Goal: Check status: Check status

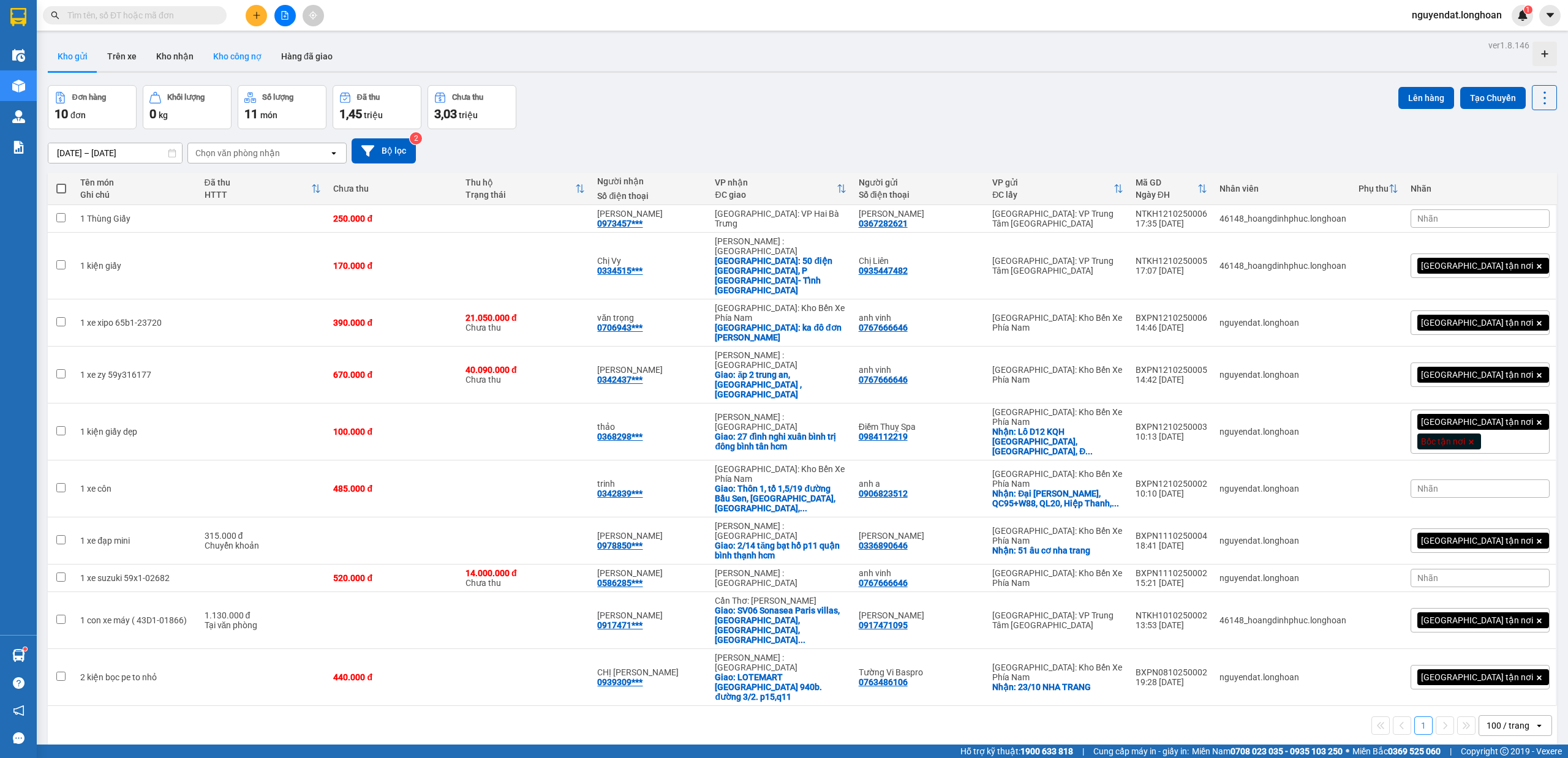
drag, startPoint x: 211, startPoint y: 42, endPoint x: 191, endPoint y: 53, distance: 22.8
click at [209, 44] on button "Kho công nợ" at bounding box center [237, 57] width 68 height 29
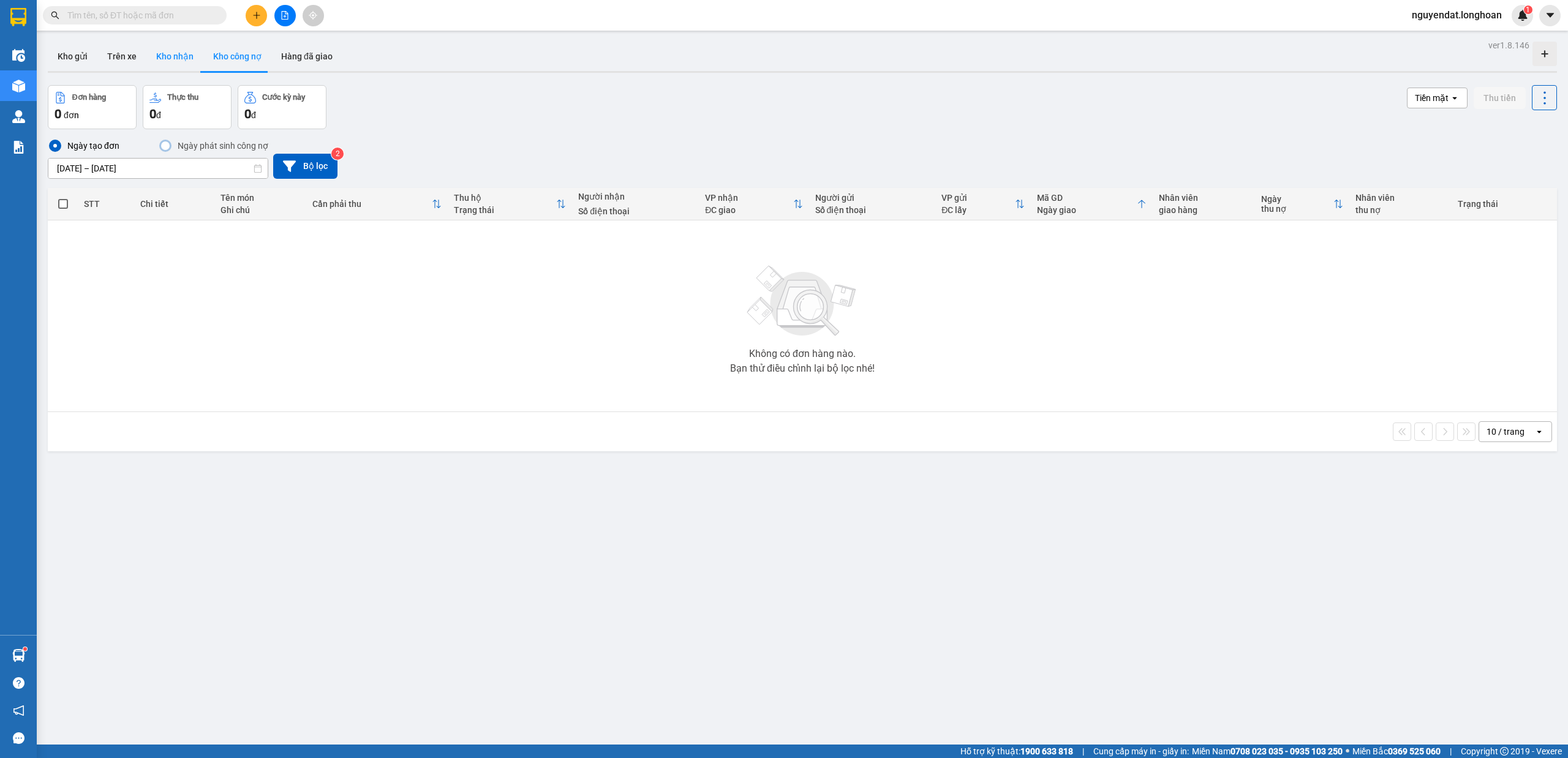
click at [185, 60] on button "Kho nhận" at bounding box center [175, 57] width 57 height 29
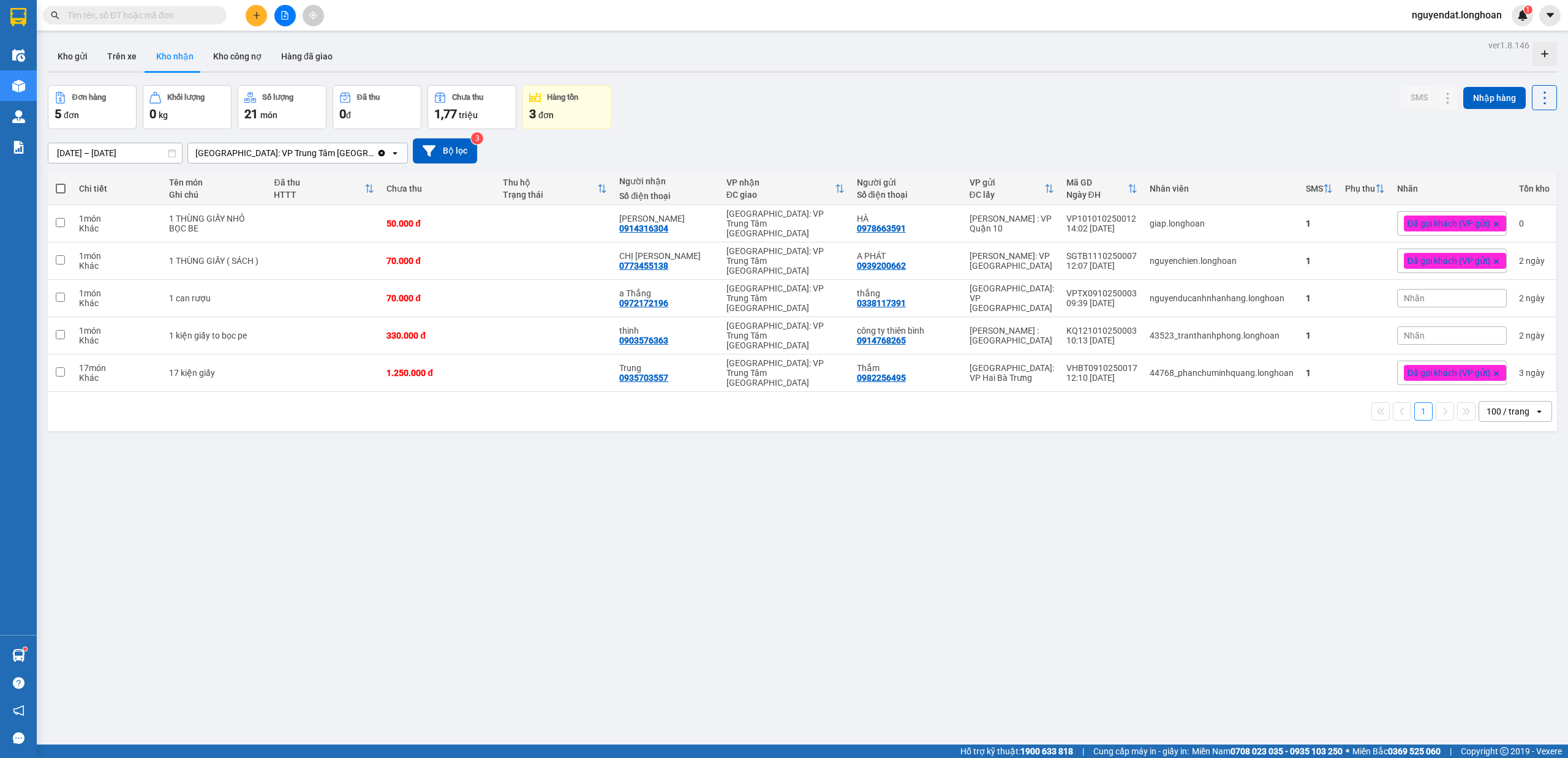
drag, startPoint x: 314, startPoint y: 153, endPoint x: 327, endPoint y: 162, distance: 15.8
click at [314, 156] on div "Khánh Hòa: VP Trung Tâm TP Nha Trang" at bounding box center [285, 153] width 179 height 12
click at [312, 203] on div "[GEOGRAPHIC_DATA]: Kho Bến Xe Phía Nam" at bounding box center [285, 220] width 196 height 34
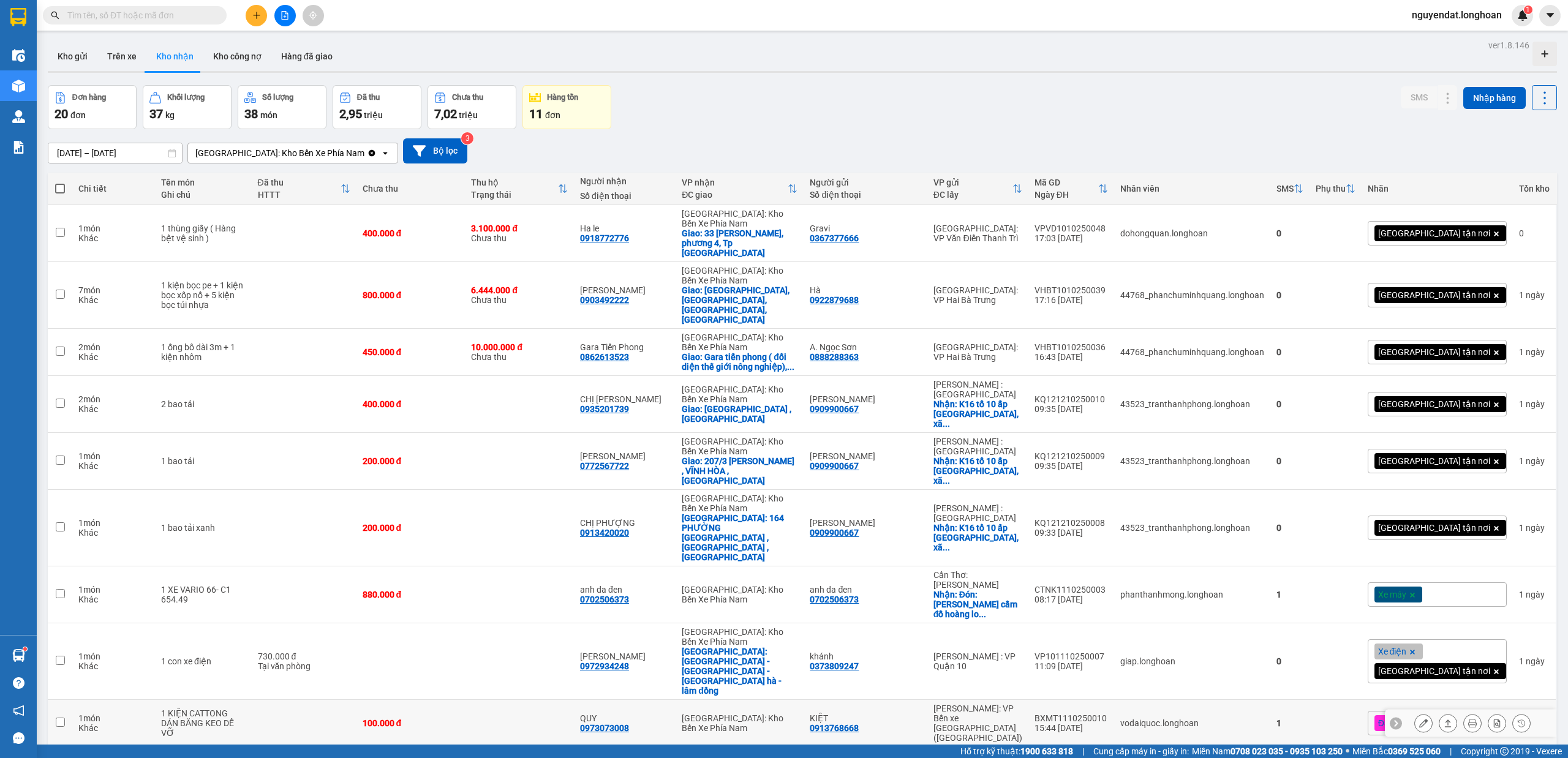
scroll to position [136, 0]
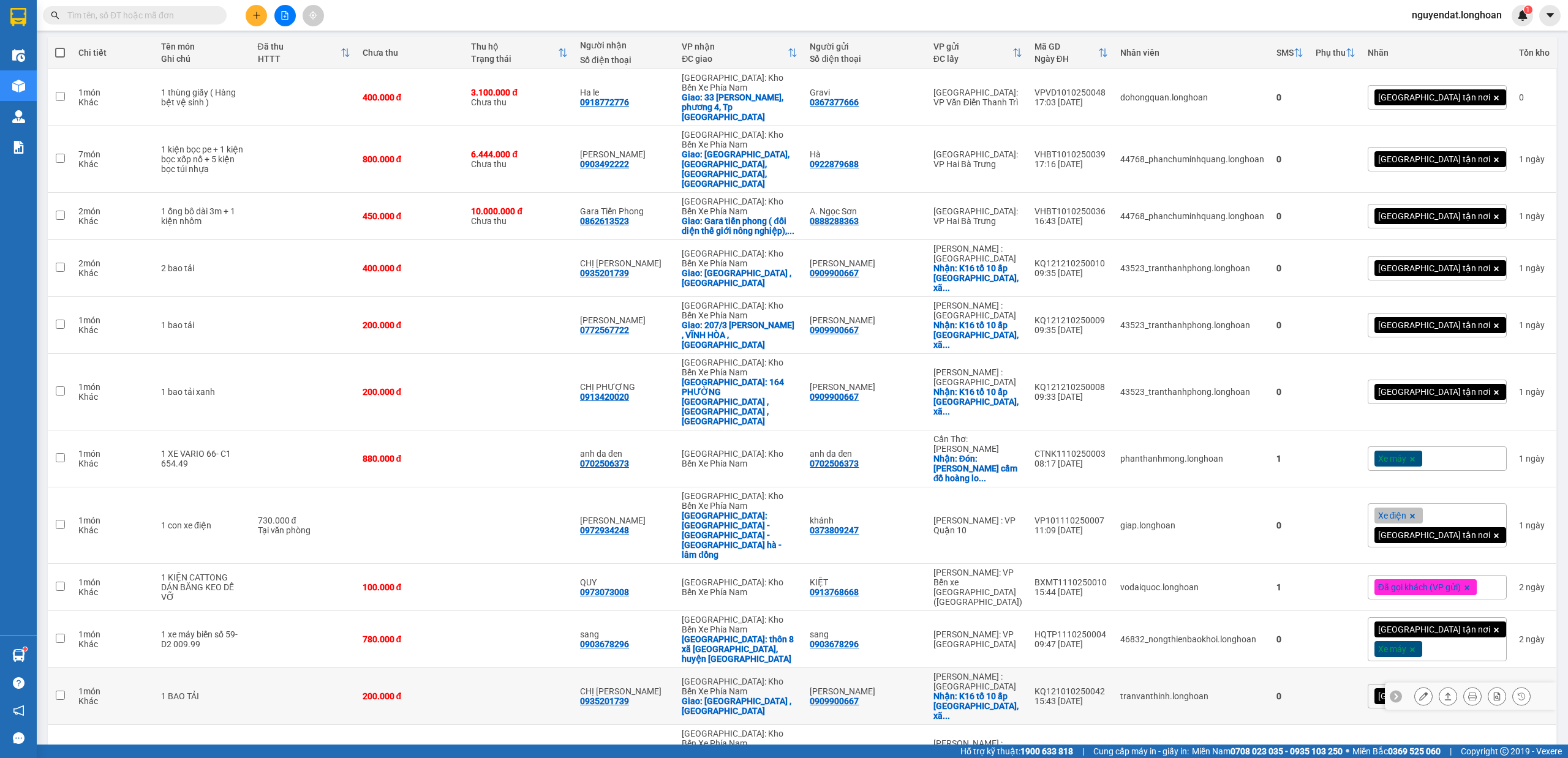
click at [1468, 692] on icon at bounding box center [1472, 696] width 9 height 9
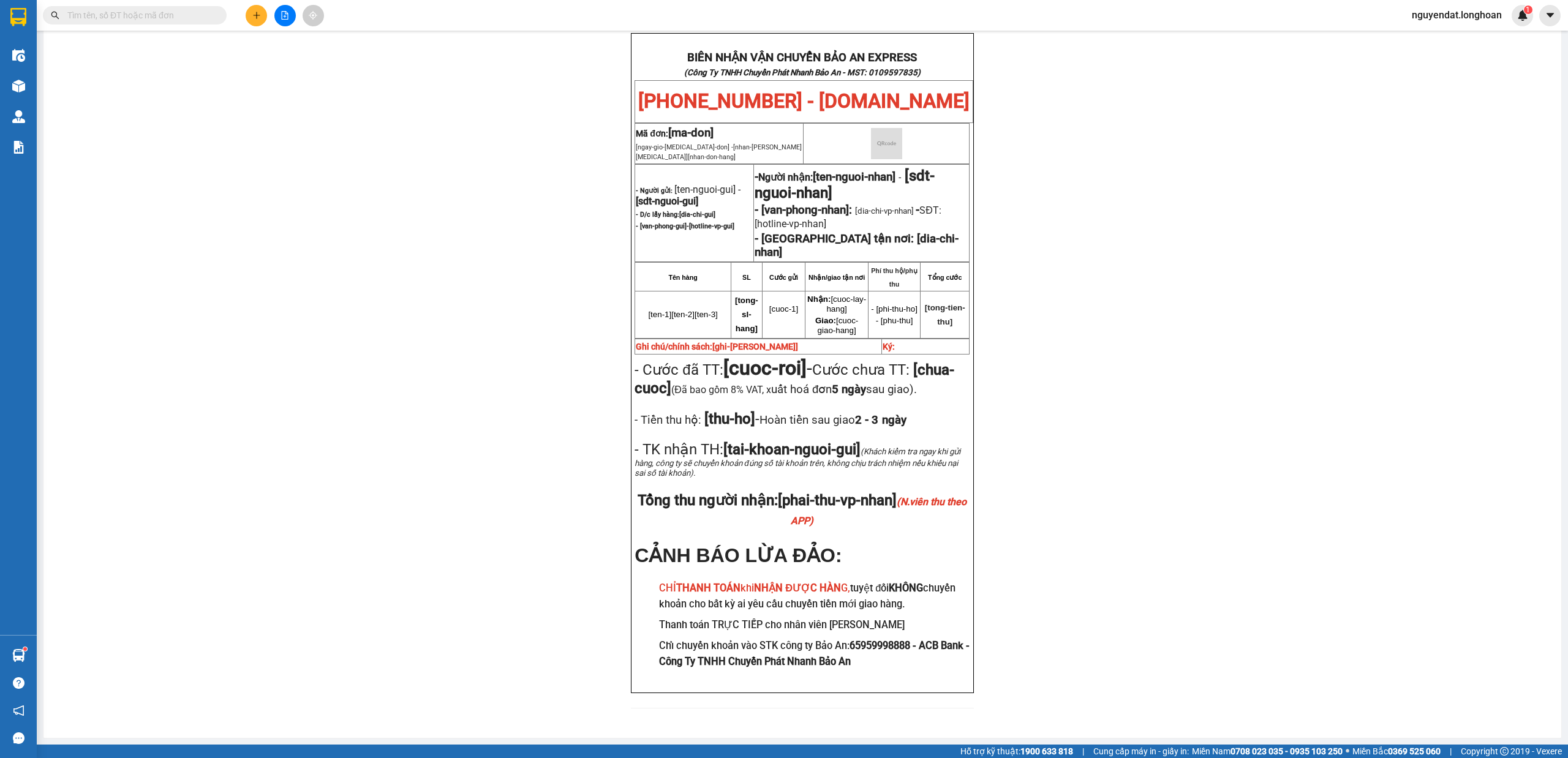
scroll to position [106, 0]
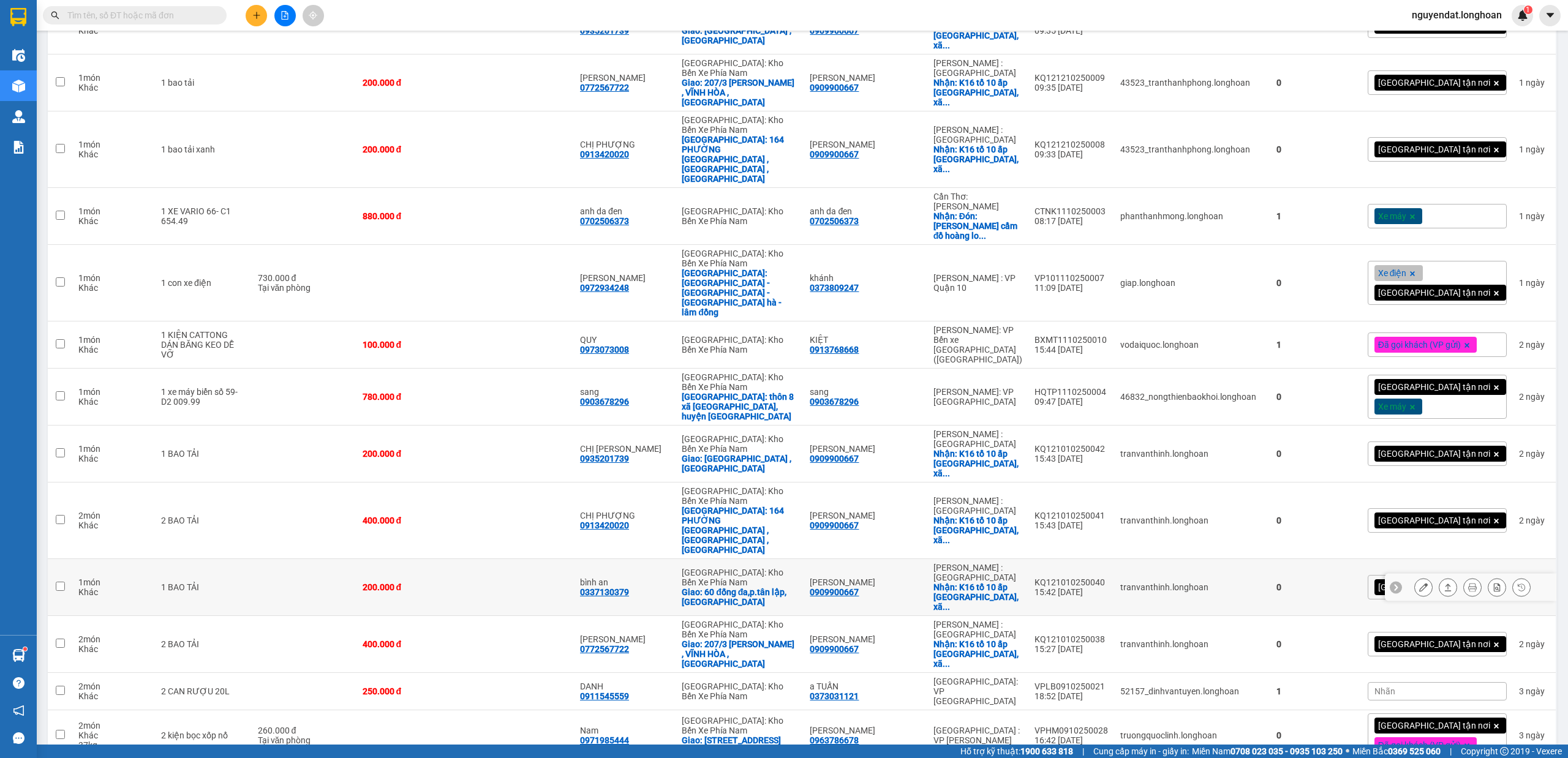
scroll to position [490, 0]
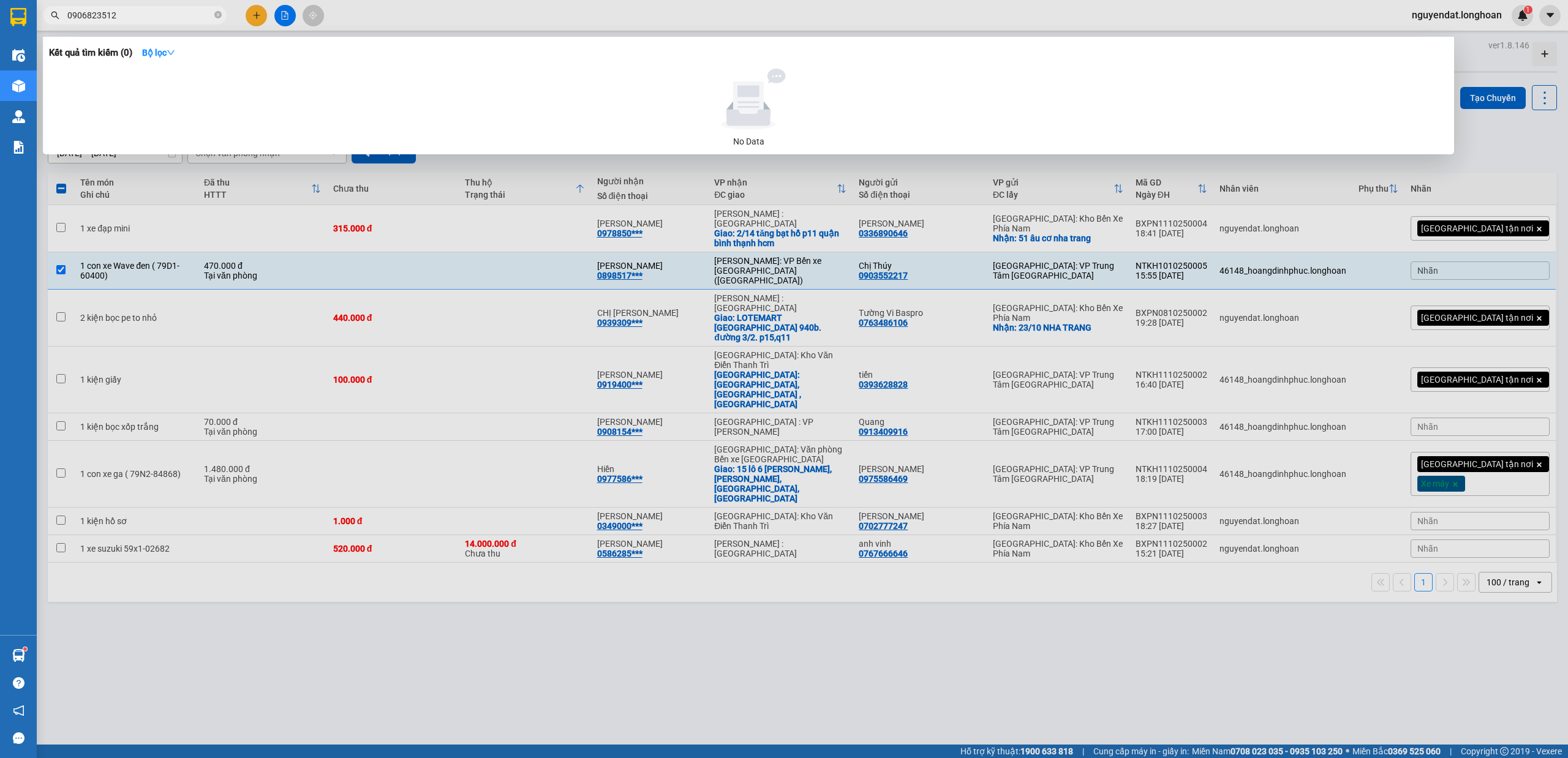
click at [284, 9] on div at bounding box center [784, 379] width 1568 height 758
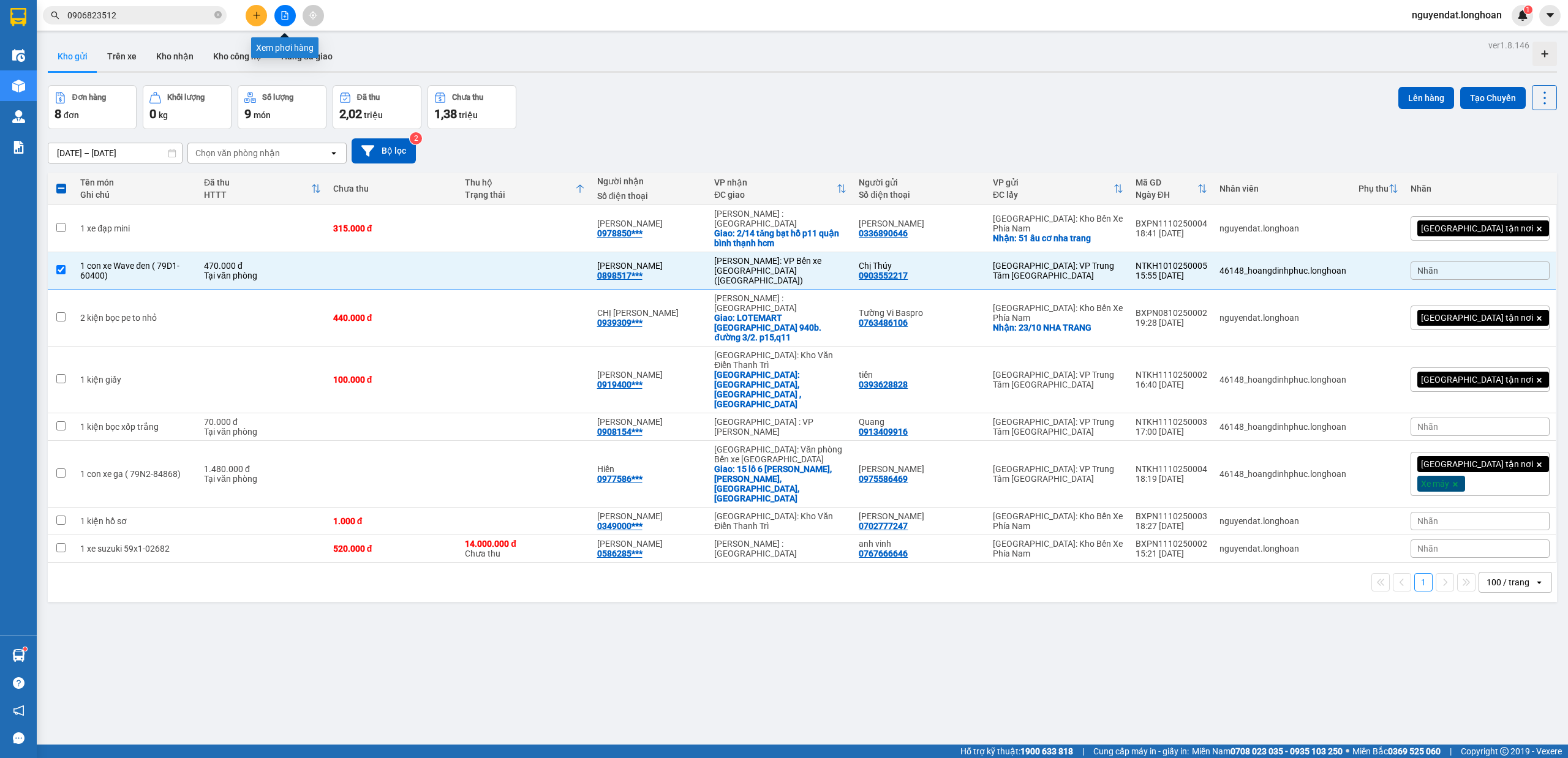
click at [283, 19] on icon "file-add" at bounding box center [285, 15] width 9 height 9
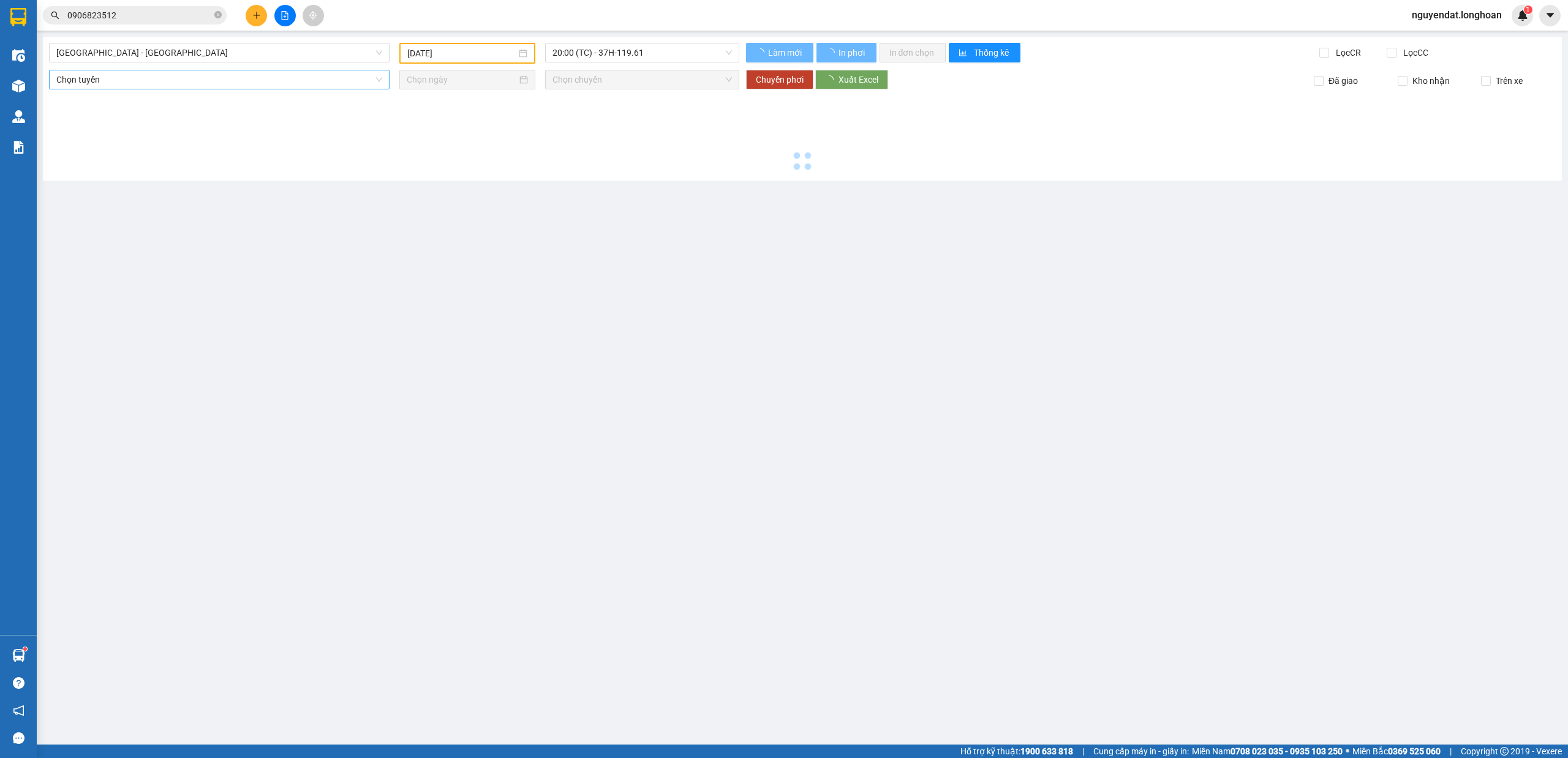
type input "13/10/2025"
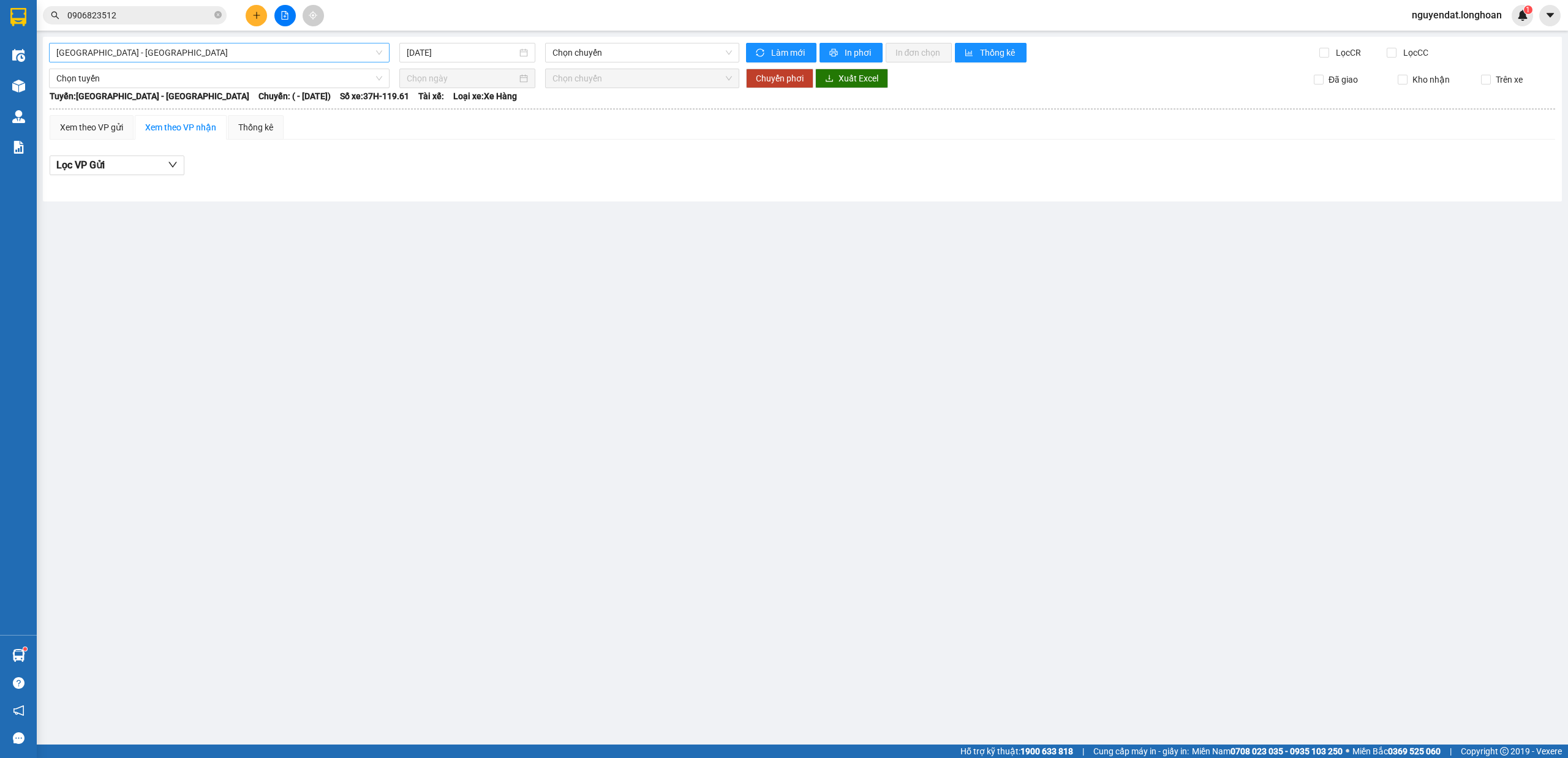
click at [327, 49] on span "Hải Phòng - Hà Nội" at bounding box center [220, 53] width 326 height 19
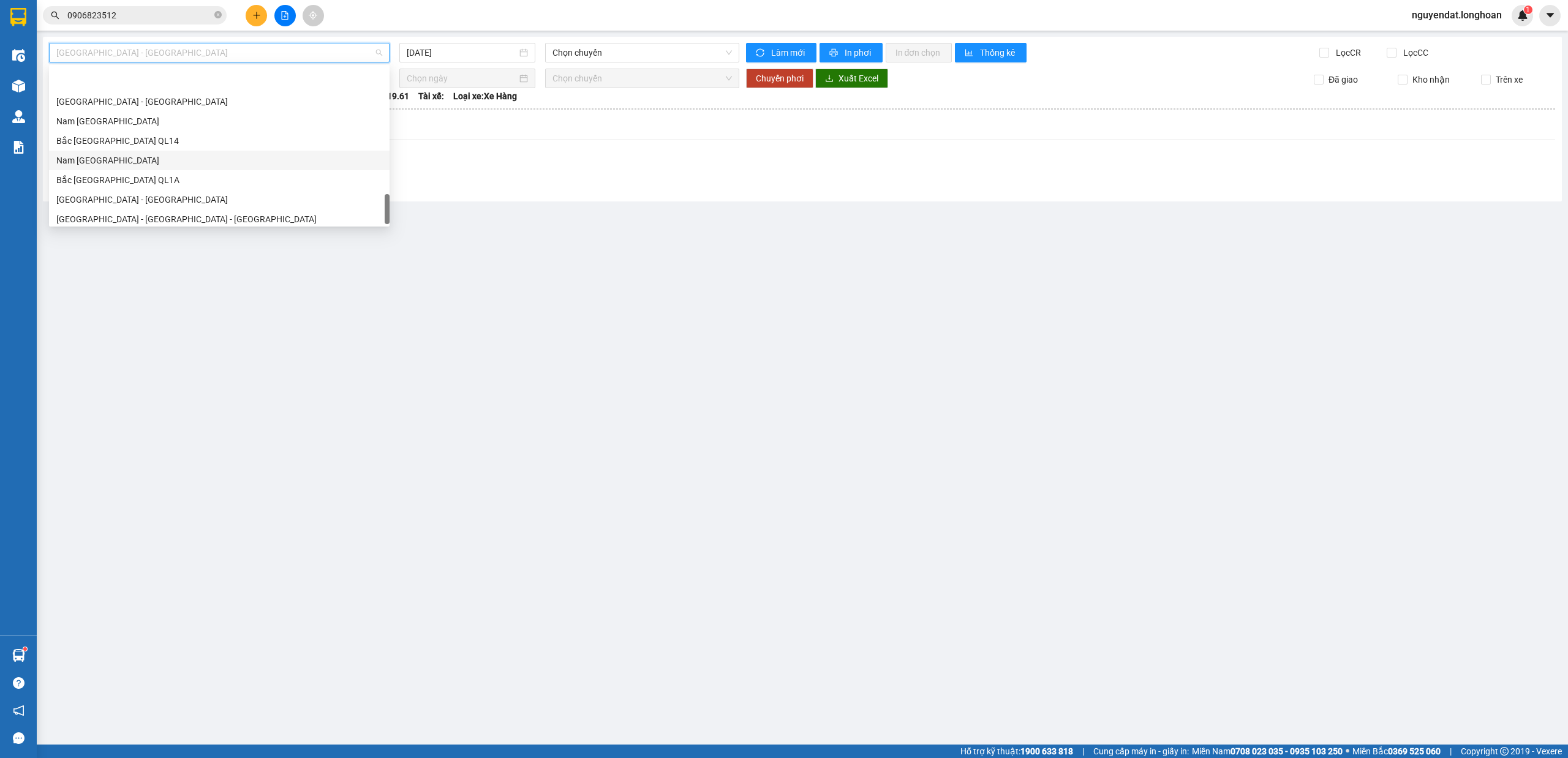
scroll to position [863, 0]
click at [216, 115] on div "Nam [GEOGRAPHIC_DATA]" at bounding box center [220, 116] width 326 height 13
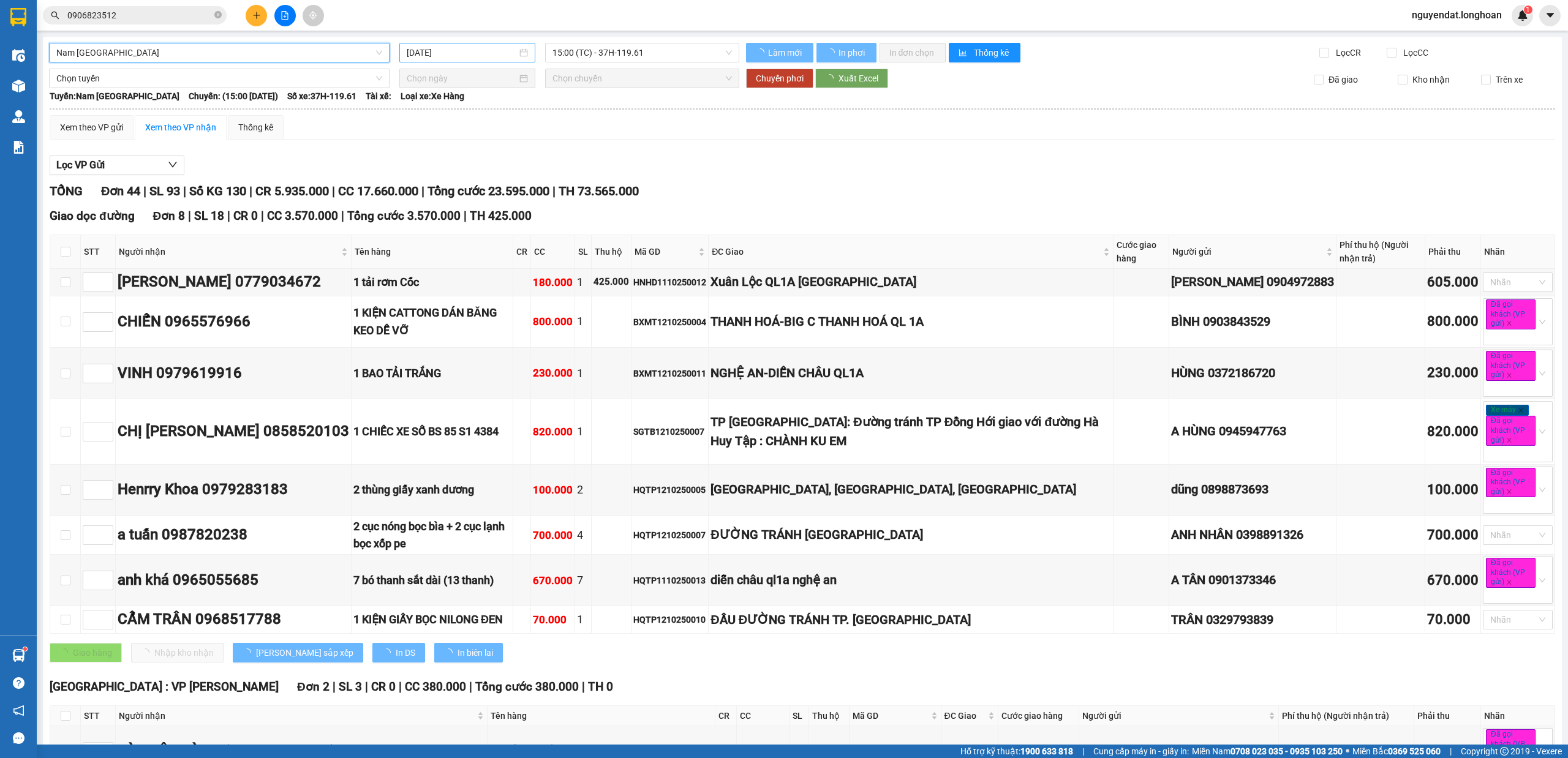
click at [502, 54] on input "13/10/2025" at bounding box center [462, 52] width 110 height 13
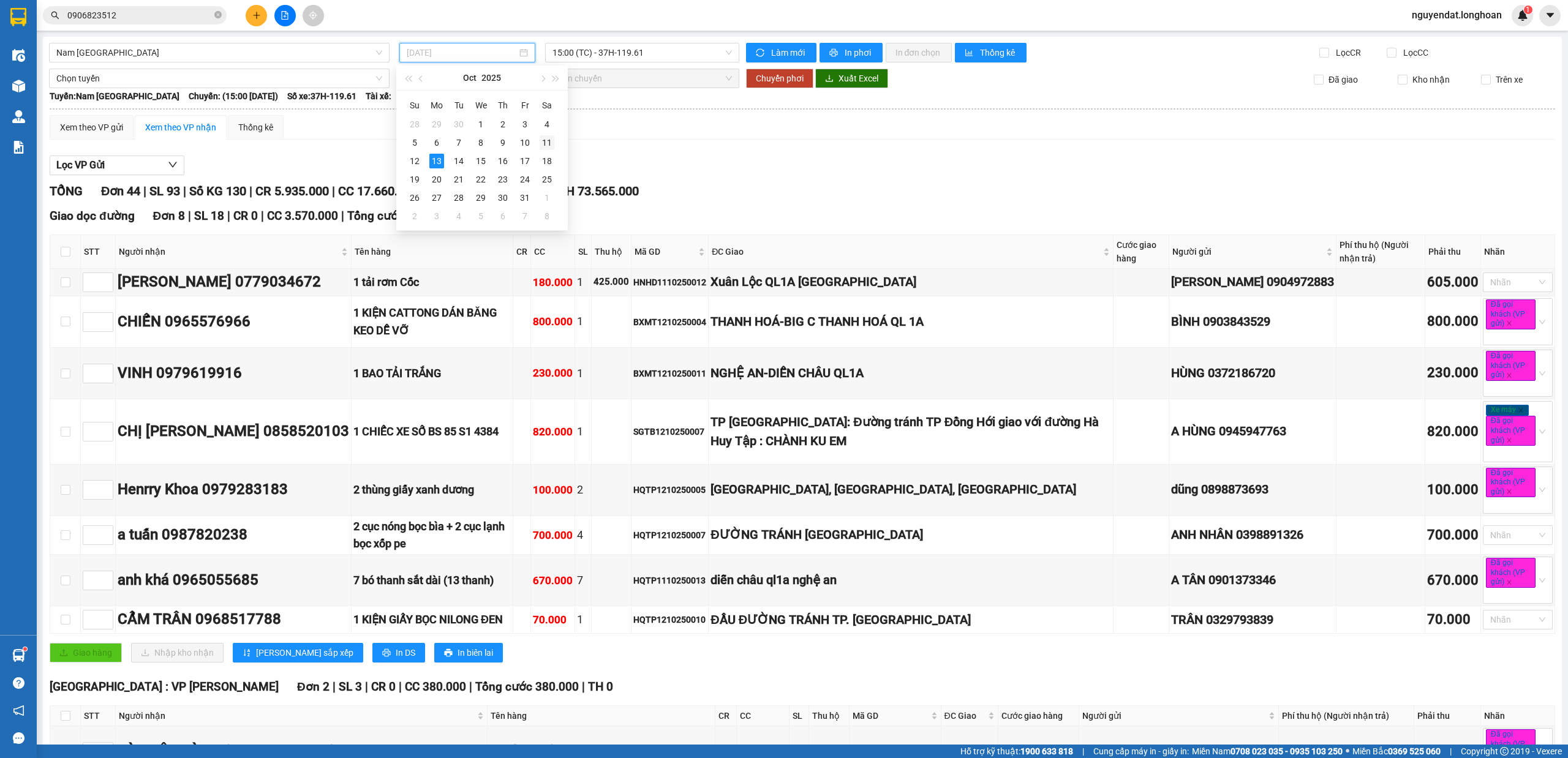
click at [545, 142] on div "11" at bounding box center [546, 142] width 15 height 15
type input "11/10/2025"
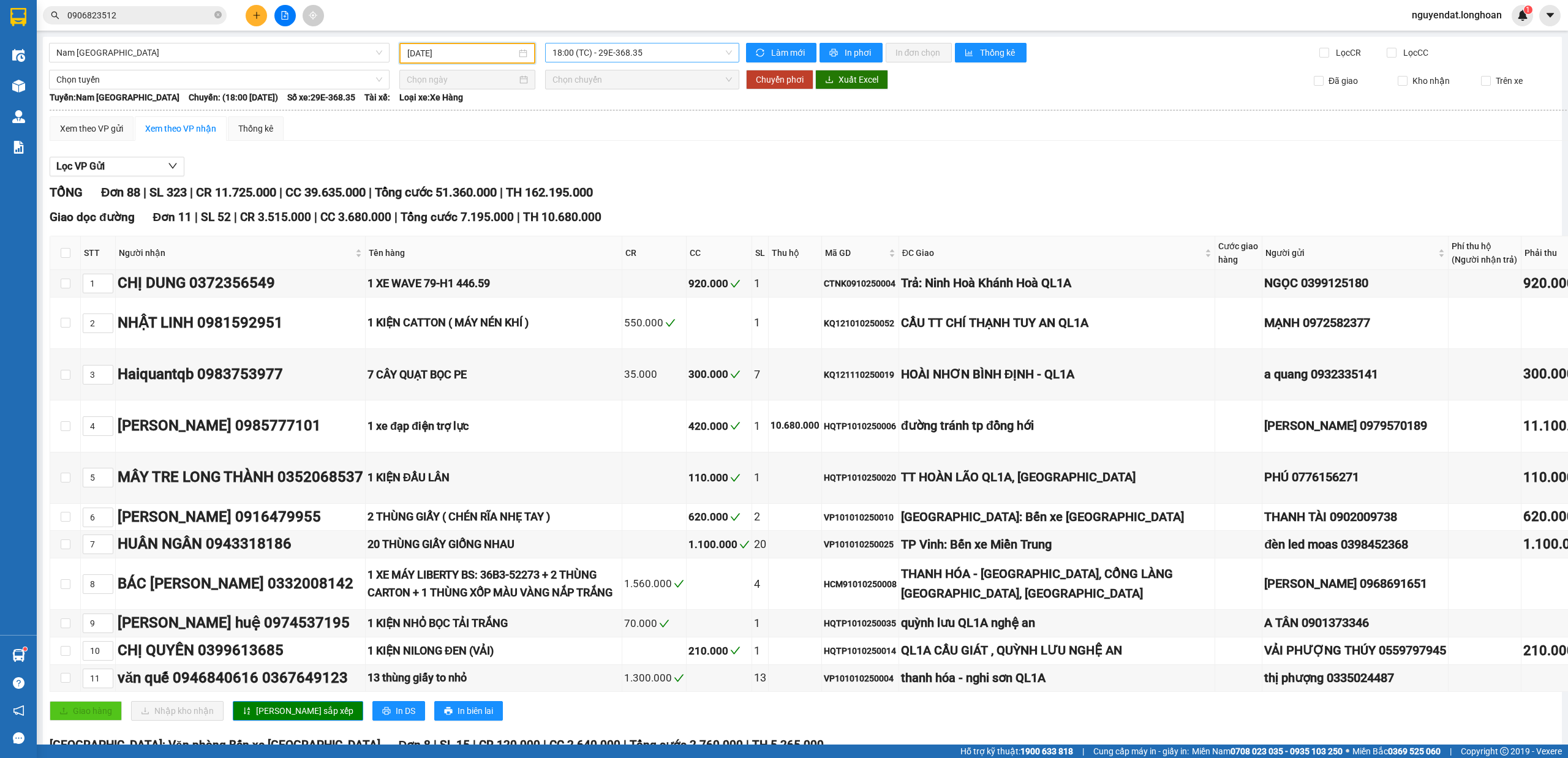
click at [681, 57] on span "18:00 (TC) - 29E-368.35" at bounding box center [642, 53] width 180 height 19
click at [687, 57] on span "18:00 (TC) - 29E-368.35" at bounding box center [642, 53] width 180 height 19
click at [627, 47] on span "18:00 (TC) - 29E-368.35" at bounding box center [642, 53] width 180 height 19
click at [592, 116] on div "20:00 (TC) - 29K-107.57" at bounding box center [596, 116] width 95 height 13
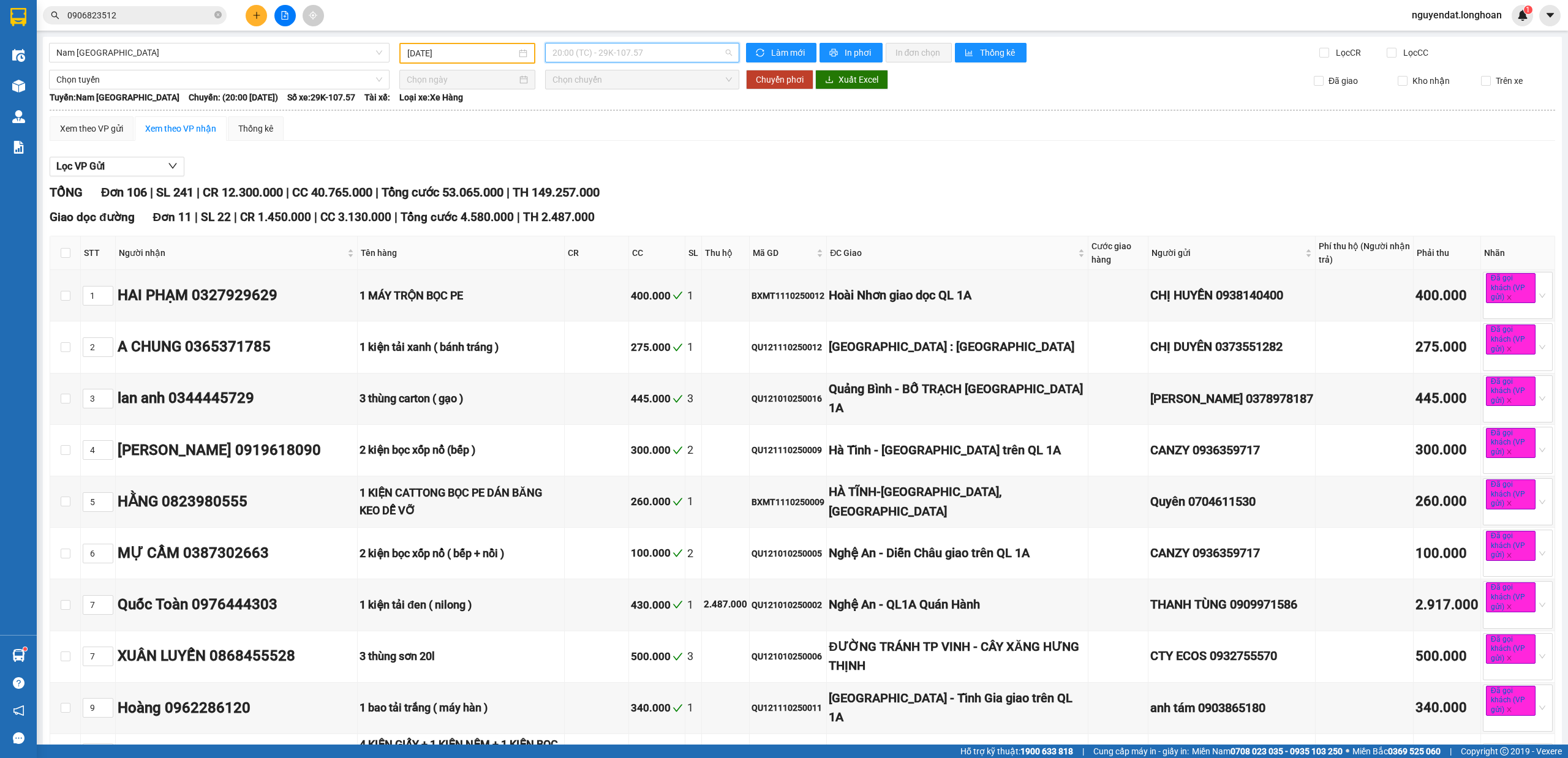
drag, startPoint x: 650, startPoint y: 50, endPoint x: 650, endPoint y: 59, distance: 9.0
click at [650, 50] on span "20:00 (TC) - 29K-107.57" at bounding box center [642, 53] width 180 height 19
click at [625, 128] on div "22:00 (TC) - 29K-041.05" at bounding box center [596, 136] width 110 height 19
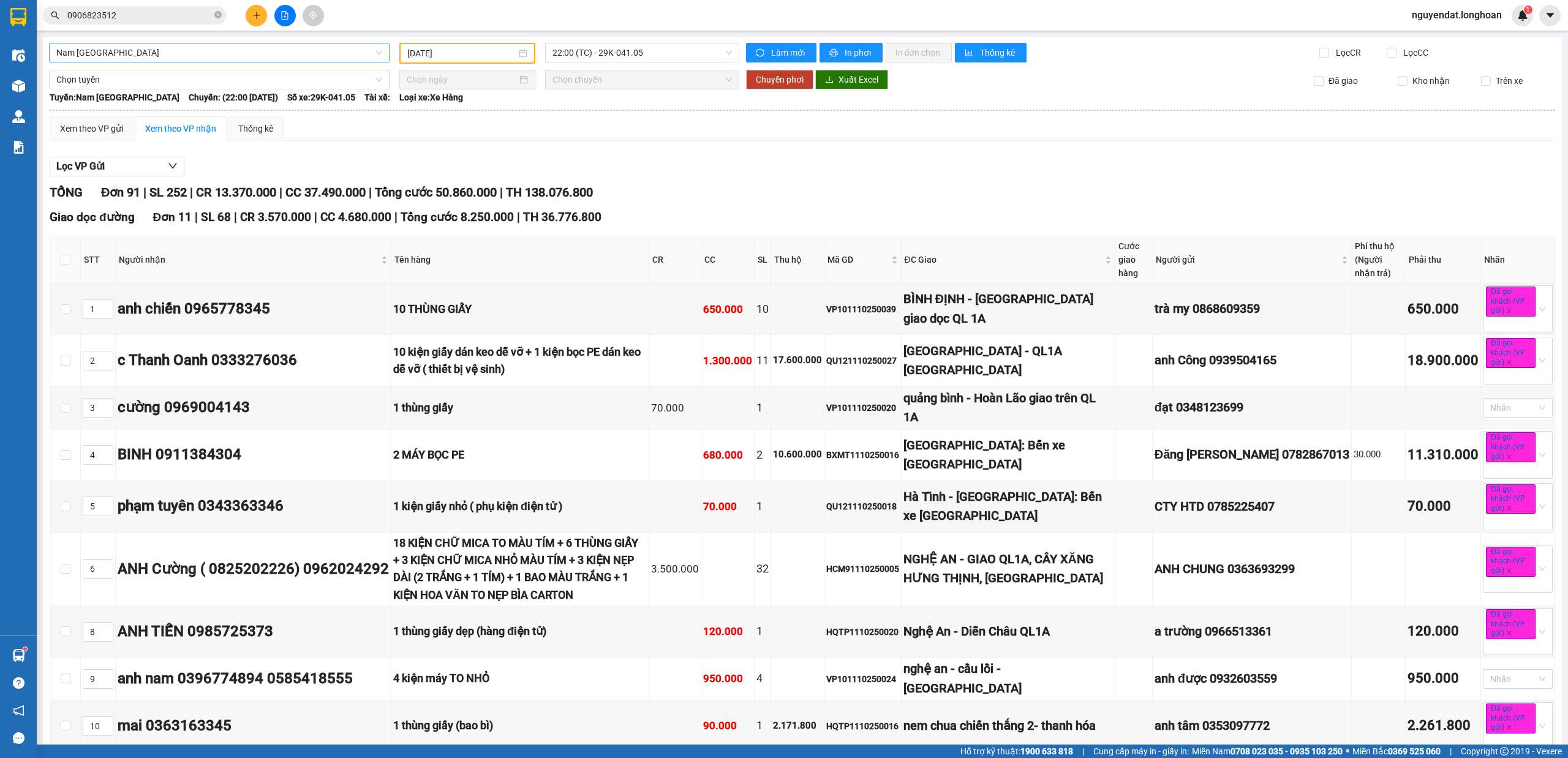
click at [328, 49] on span "Nam [GEOGRAPHIC_DATA]" at bounding box center [220, 53] width 326 height 19
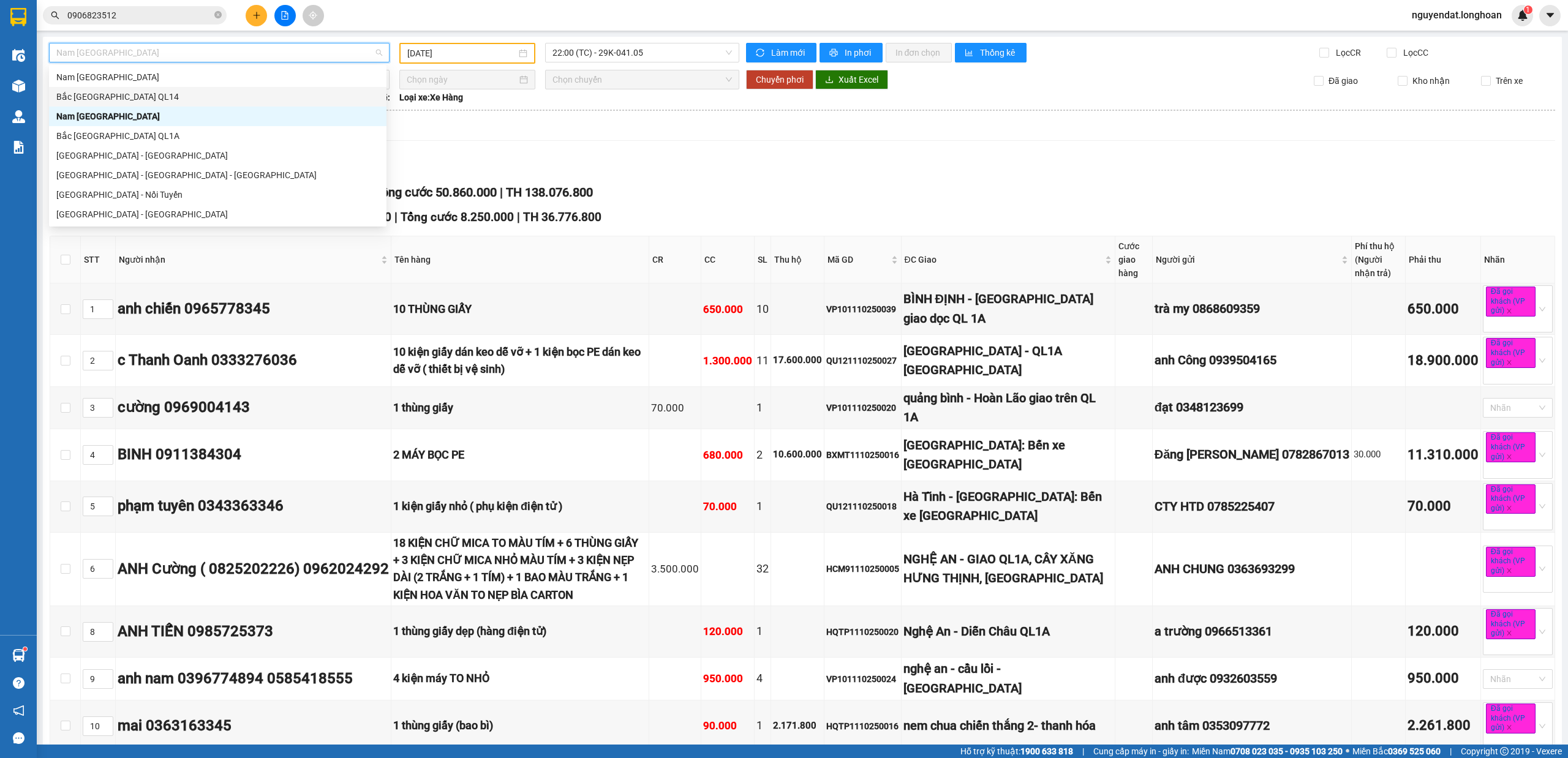
click at [1151, 112] on th at bounding box center [802, 110] width 1507 height 11
